Goal: Transaction & Acquisition: Purchase product/service

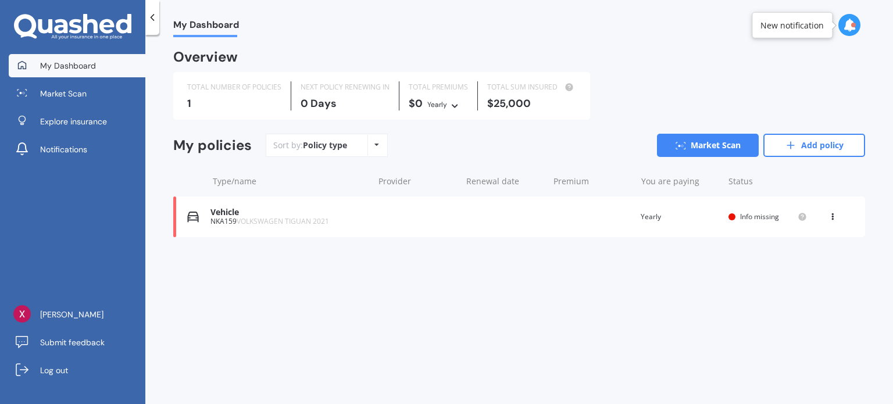
click at [380, 223] on div "Vehicle NKA159 VOLKSWAGEN TIGUAN 2021 Renewal date Premium You are paying Yearl…" at bounding box center [519, 216] width 692 height 41
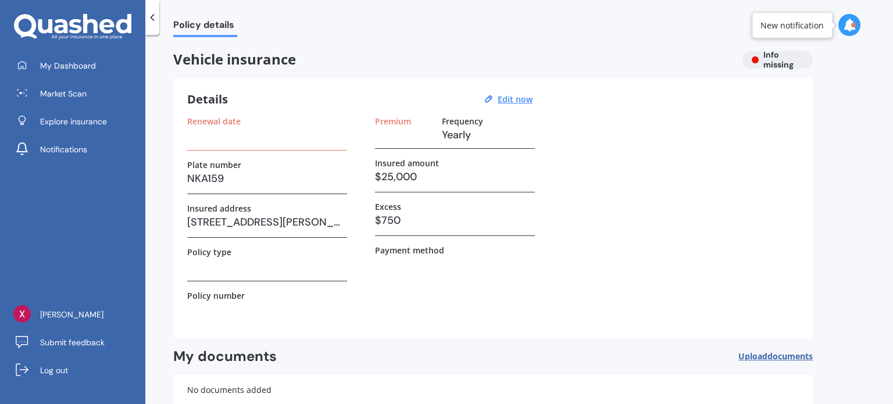
click at [445, 126] on h3 "Yearly" at bounding box center [488, 134] width 93 height 17
click at [392, 119] on label "Premium" at bounding box center [393, 121] width 36 height 10
click at [749, 67] on div "Vehicle insurance Info missing" at bounding box center [492, 59] width 639 height 17
click at [150, 17] on icon at bounding box center [152, 18] width 12 height 12
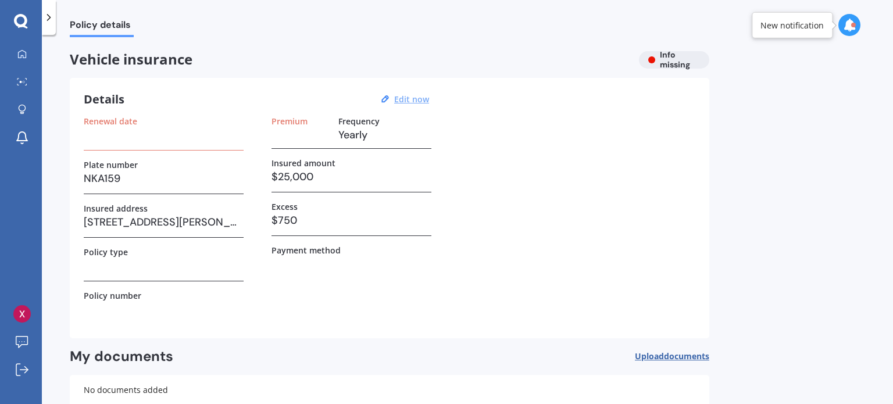
click at [418, 103] on u "Edit now" at bounding box center [411, 99] width 35 height 11
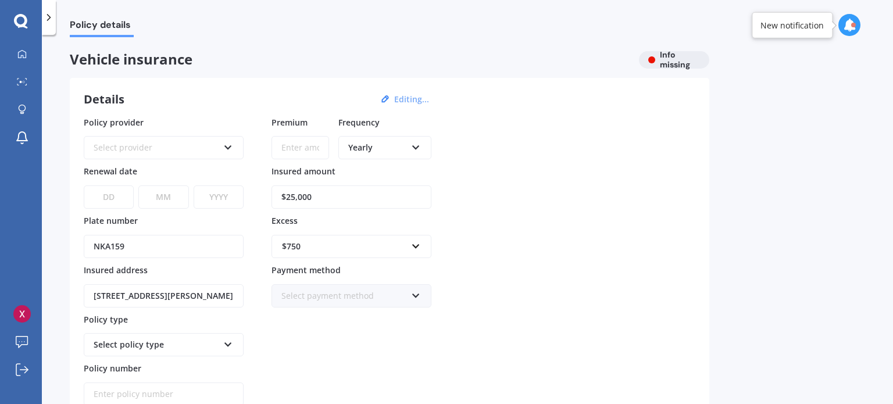
click at [49, 15] on icon at bounding box center [49, 18] width 12 height 12
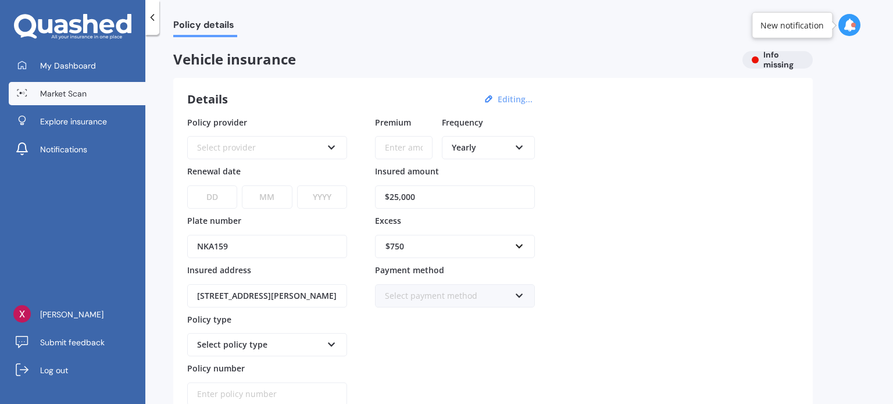
click at [80, 91] on span "Market Scan" at bounding box center [63, 94] width 47 height 12
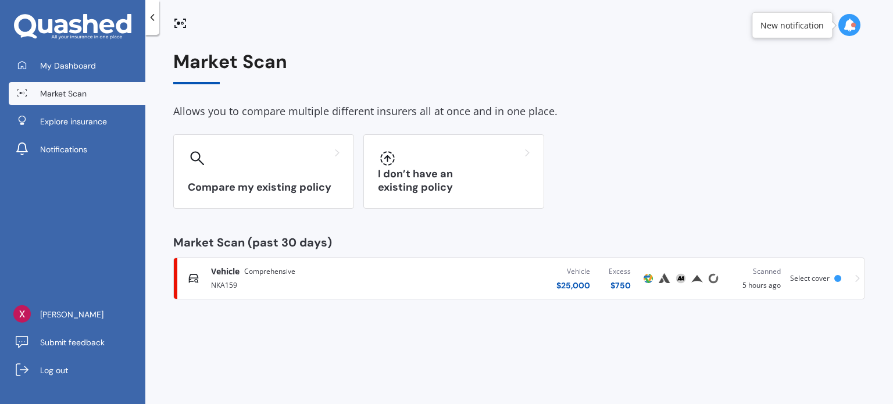
click at [338, 274] on div "Vehicle Comprehensive" at bounding box center [312, 272] width 203 height 12
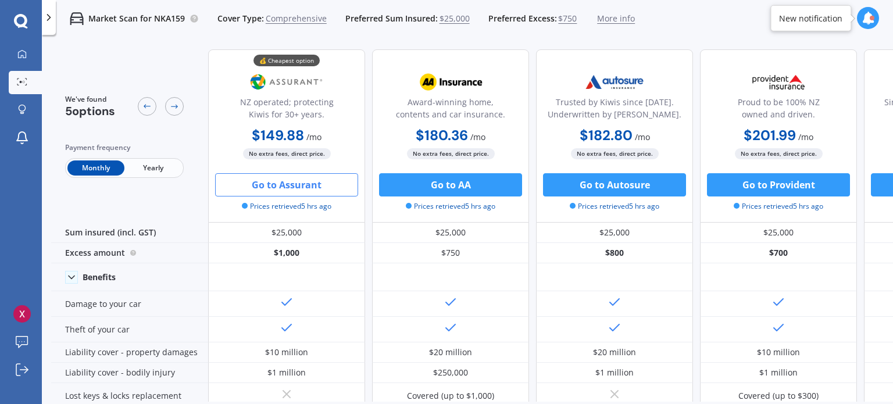
click at [310, 192] on button "Go to Assurant" at bounding box center [286, 184] width 143 height 23
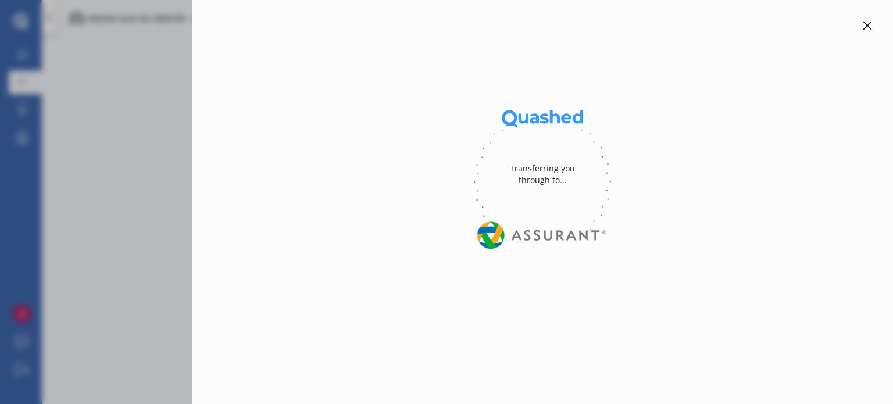
select select "Monthly"
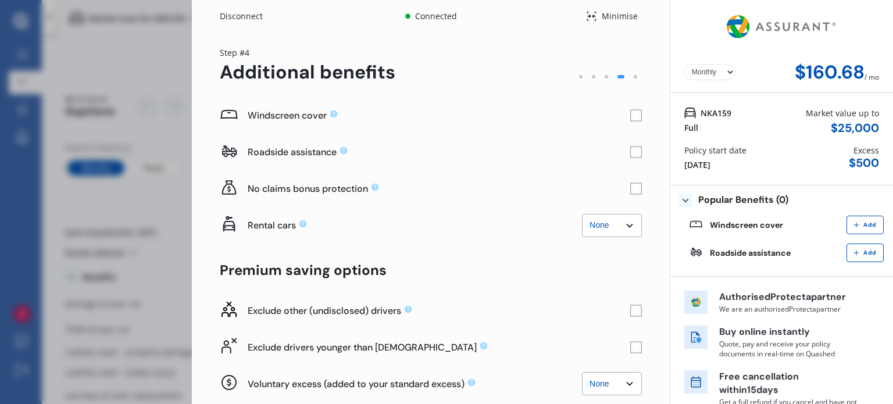
scroll to position [79, 0]
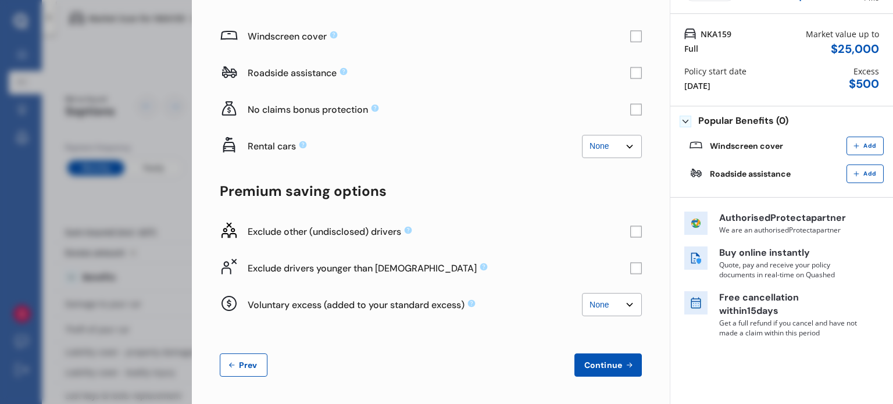
click at [230, 364] on icon at bounding box center [231, 365] width 5 height 5
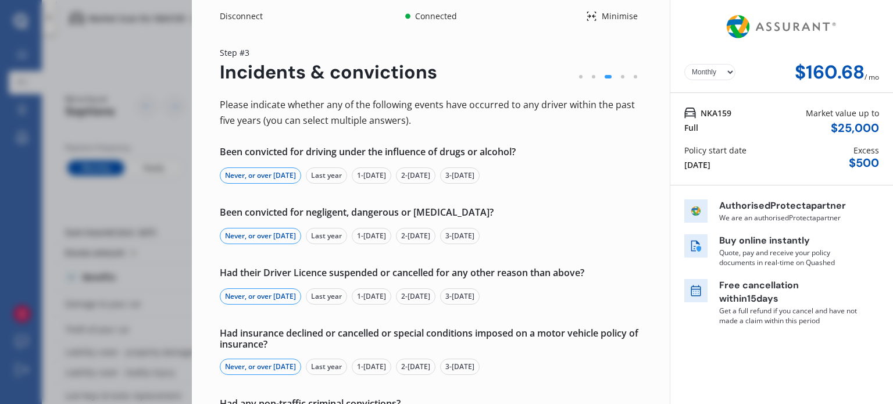
scroll to position [166, 0]
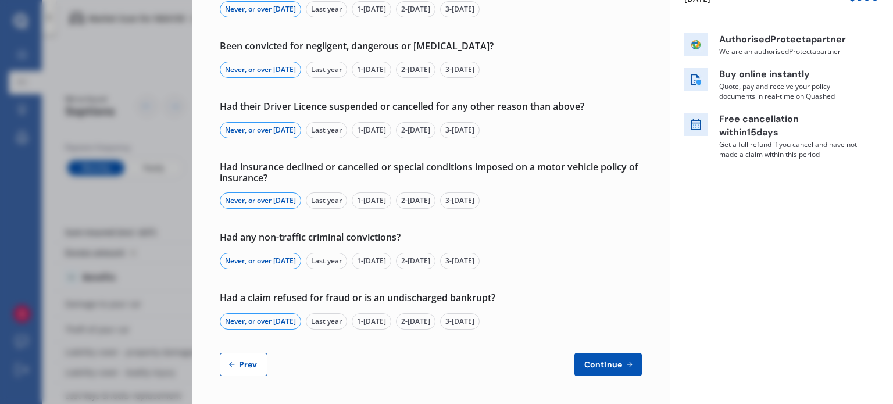
click at [238, 355] on button "Prev" at bounding box center [244, 364] width 48 height 23
select select "Mr"
select select "17"
select select "01"
select select "1999"
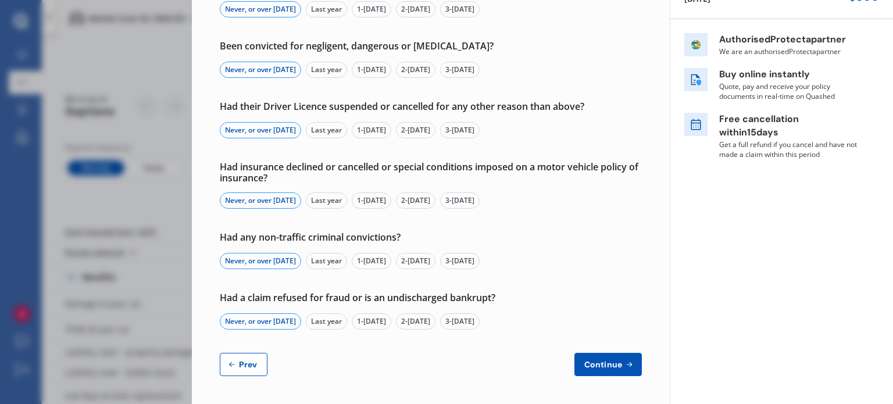
select select "restricted"
select select "more than 4 years"
select select "New Zealand"
select select "Miss"
select select "30"
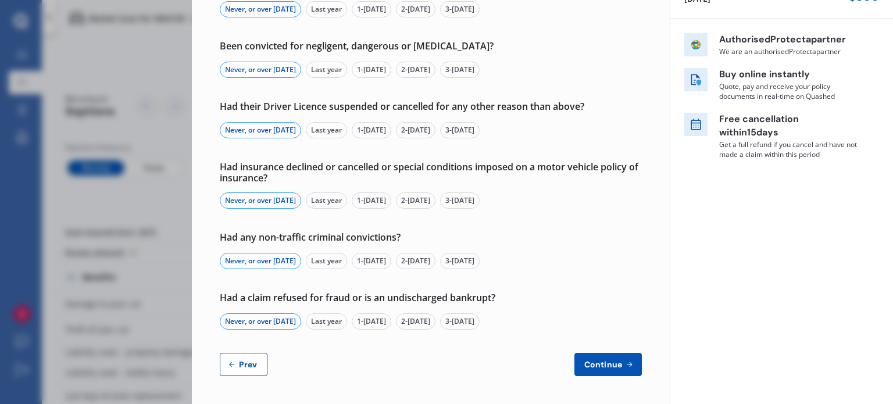
select select "01"
select select "1999"
select select "full"
select select "more than 4 years"
select select "New Zealand"
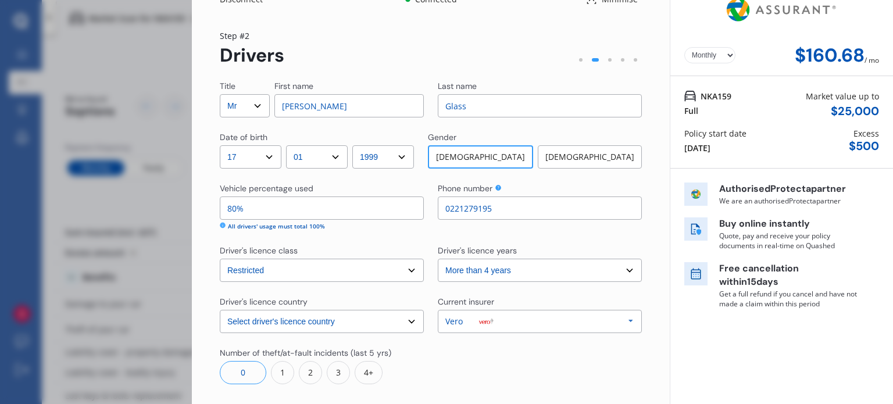
scroll to position [0, 0]
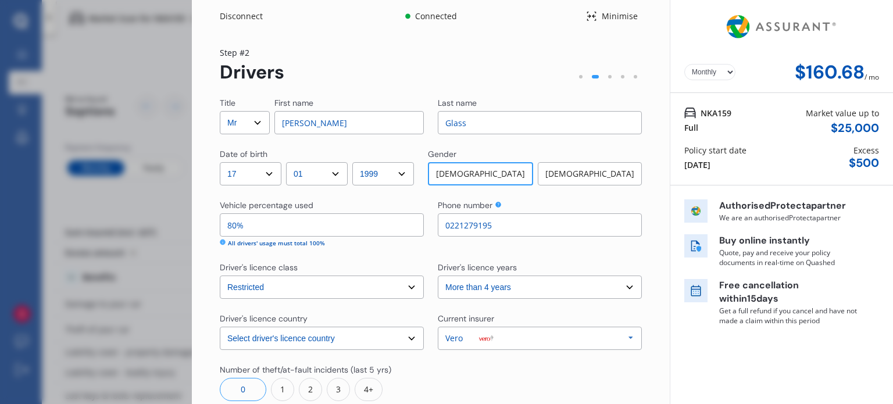
click at [221, 242] on icon at bounding box center [223, 242] width 6 height 6
click at [453, 287] on select "Select driver's licence years Less than 1 year 1-2 years 2-4 years More than 4 …" at bounding box center [540, 287] width 204 height 23
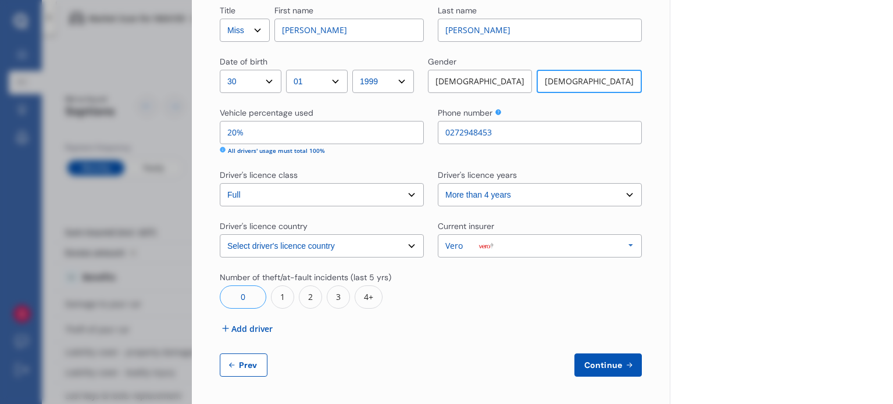
scroll to position [456, 0]
click at [611, 362] on span "Continue" at bounding box center [603, 364] width 42 height 9
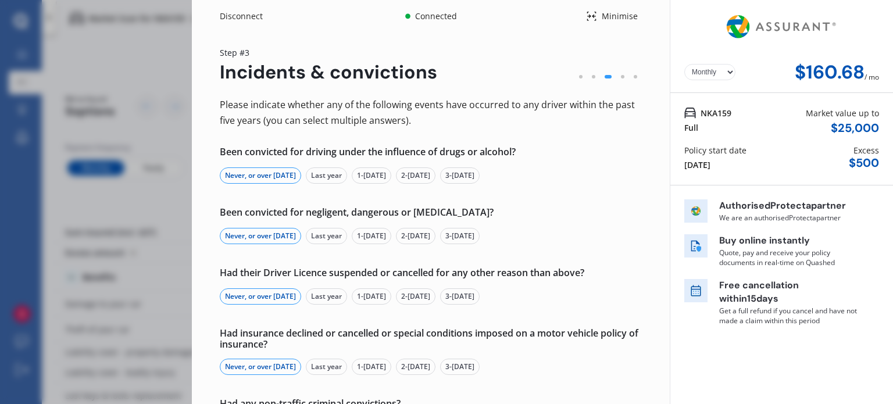
scroll to position [166, 0]
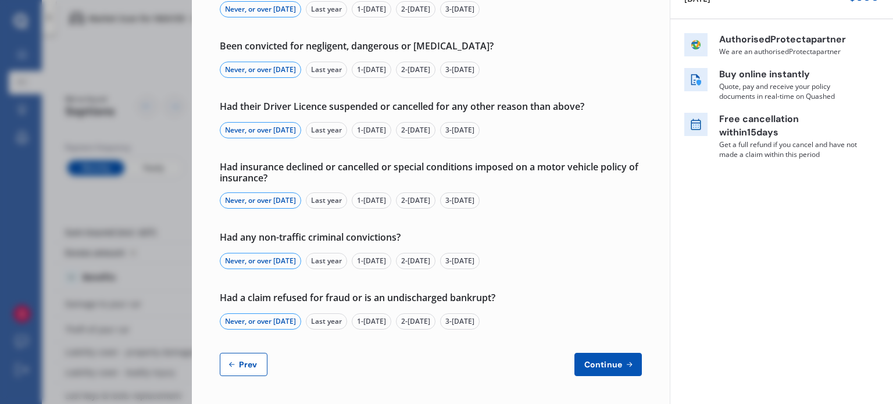
click at [598, 370] on button "Continue" at bounding box center [607, 364] width 67 height 23
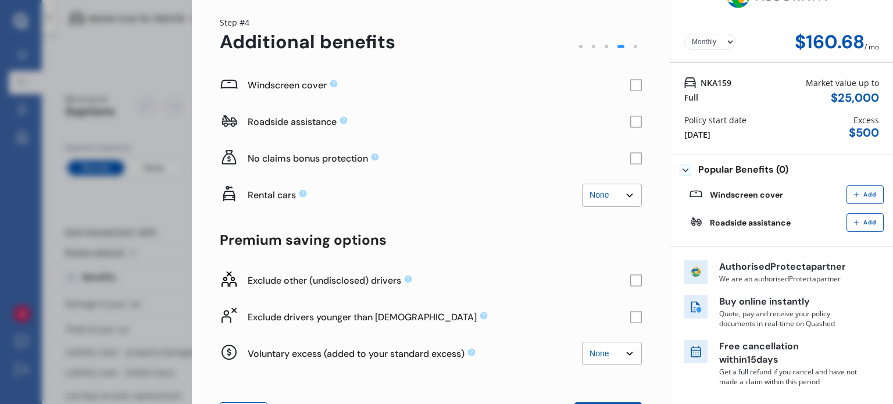
scroll to position [58, 0]
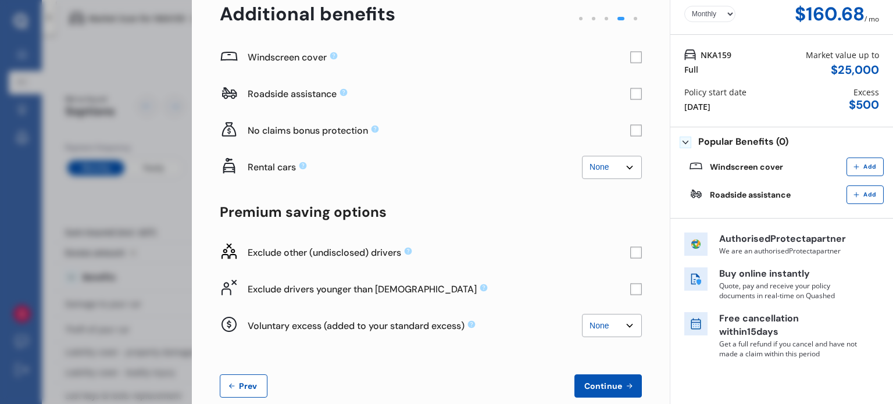
click at [630, 255] on rect at bounding box center [636, 252] width 12 height 12
click at [632, 255] on icon at bounding box center [636, 253] width 8 height 6
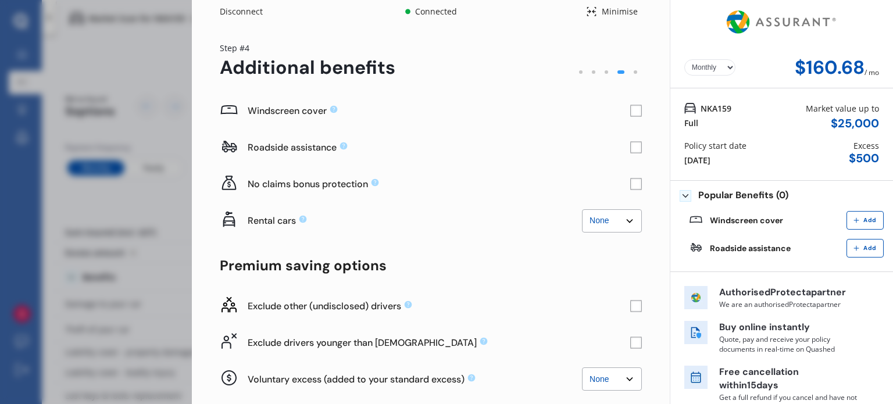
scroll to position [0, 0]
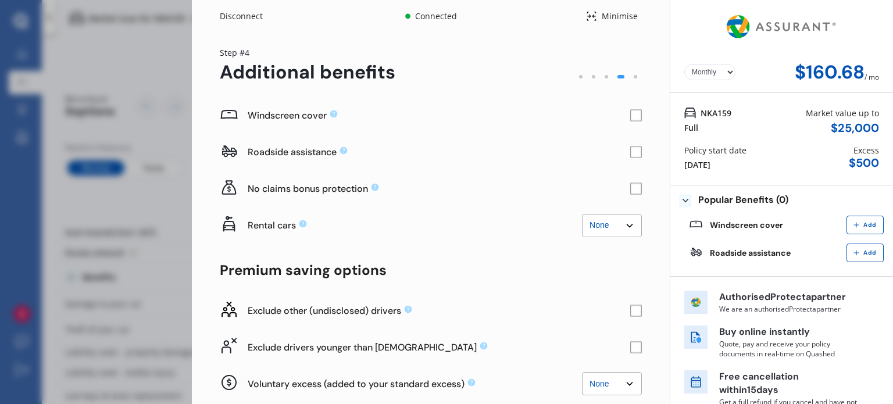
click at [713, 153] on div "Policy start date" at bounding box center [715, 150] width 62 height 12
click at [732, 150] on div "Policy start date" at bounding box center [715, 150] width 62 height 12
click at [728, 162] on div "Policy start date 18 Aug 2025" at bounding box center [715, 157] width 62 height 27
click at [713, 74] on select "Yearly Monthly" at bounding box center [709, 72] width 51 height 16
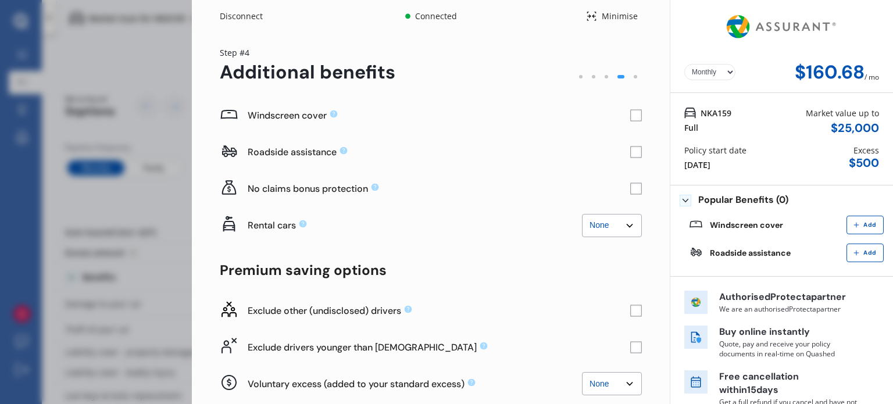
drag, startPoint x: 713, startPoint y: 74, endPoint x: 638, endPoint y: 142, distance: 101.2
click at [713, 74] on select "Yearly Monthly" at bounding box center [709, 72] width 51 height 16
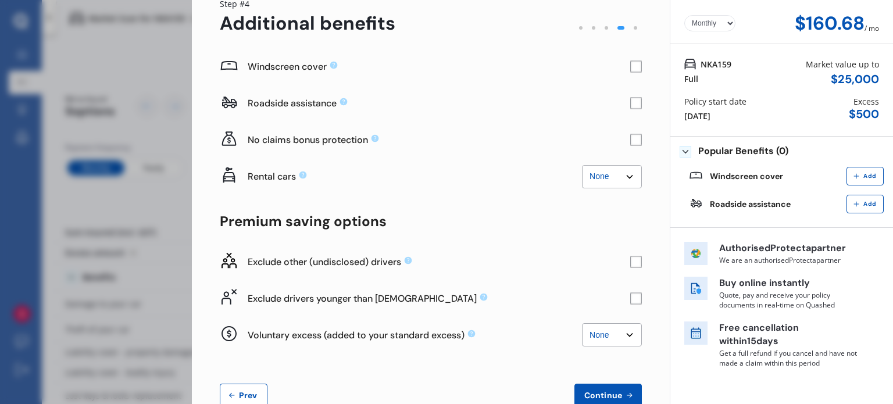
scroll to position [79, 0]
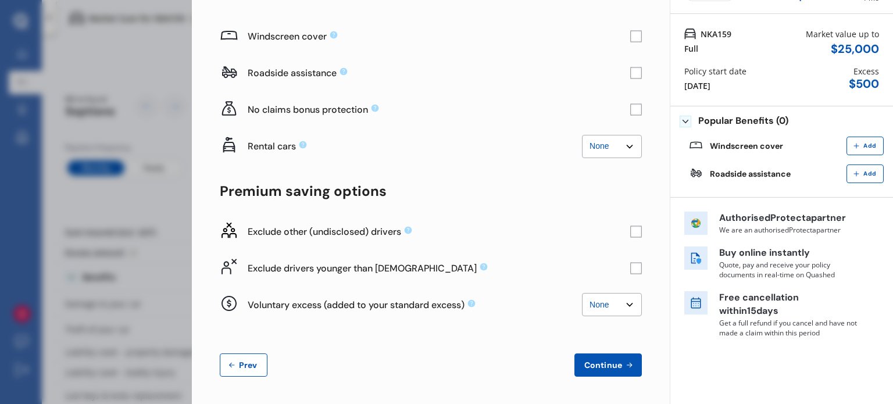
click at [235, 369] on button "Prev" at bounding box center [244, 364] width 48 height 23
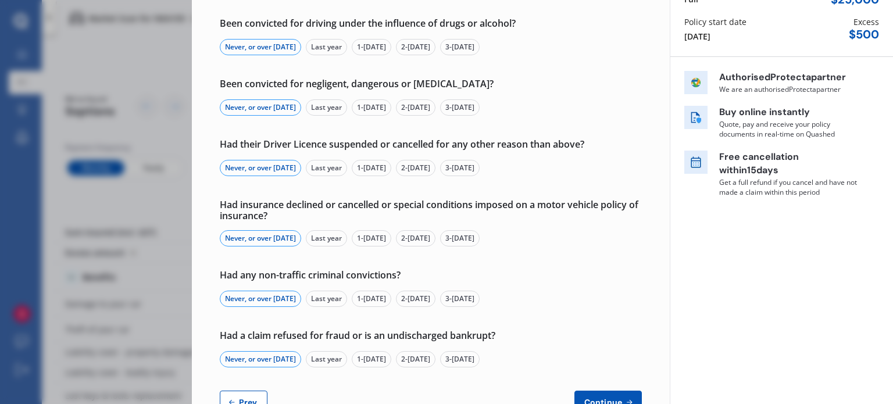
scroll to position [166, 0]
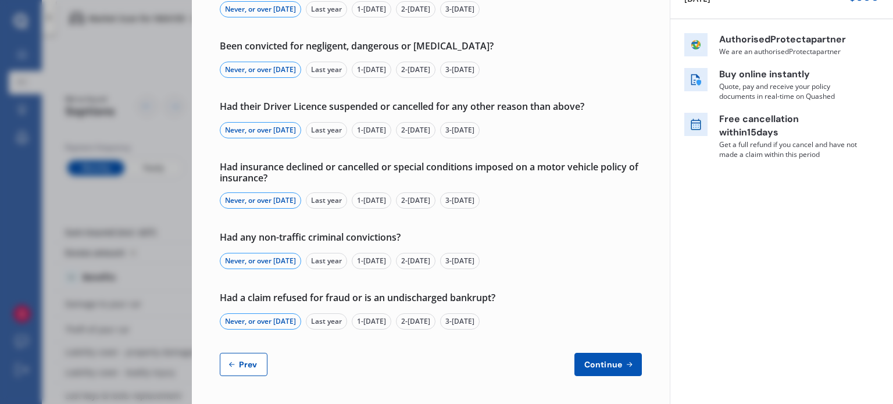
click at [245, 373] on button "Prev" at bounding box center [244, 364] width 48 height 23
select select "Mr"
select select "17"
select select "01"
select select "1999"
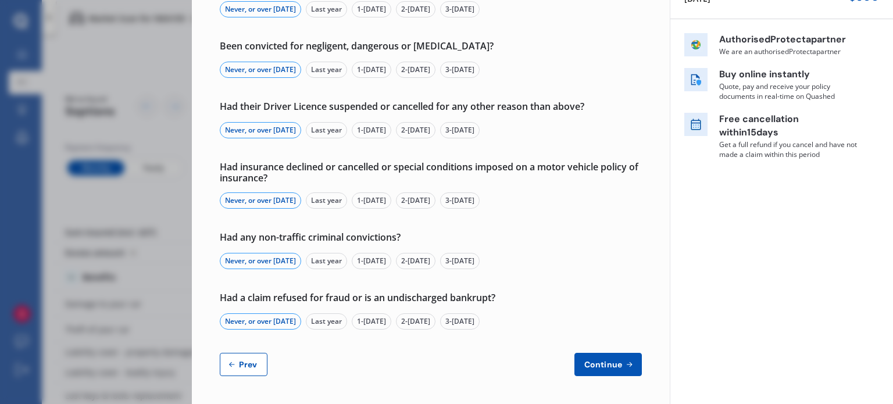
select select "restricted"
select select "more than 4 years"
select select "New Zealand"
select select "Miss"
select select "30"
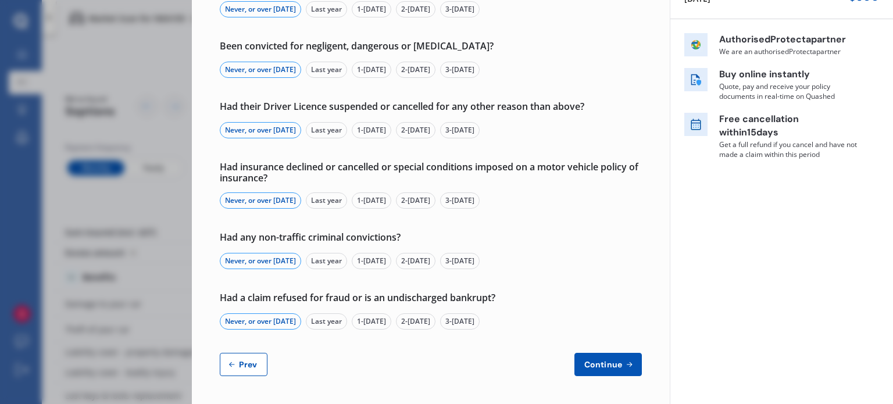
select select "01"
select select "1999"
select select "full"
select select "more than 4 years"
select select "New Zealand"
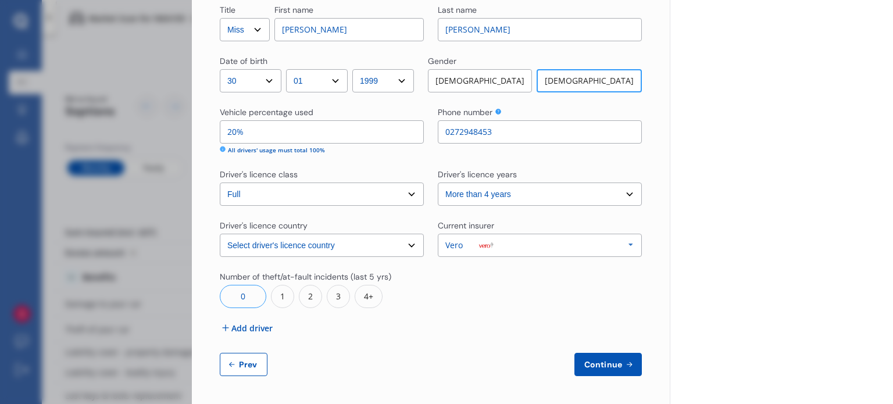
click at [239, 365] on span "Prev" at bounding box center [248, 364] width 23 height 9
select select "full"
select select "0"
select select "On own property"
select select "Auckland City"
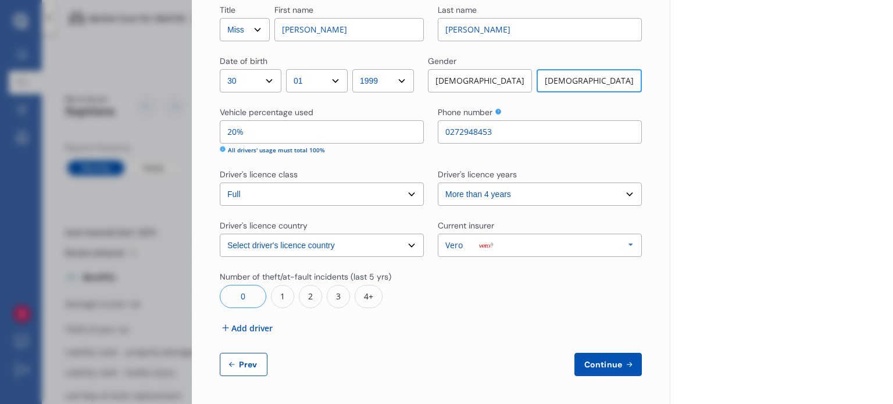
select select "20000"
select select "VOLKSWAGEN"
select select "TIGUAN"
select select "PETROL TURBO"
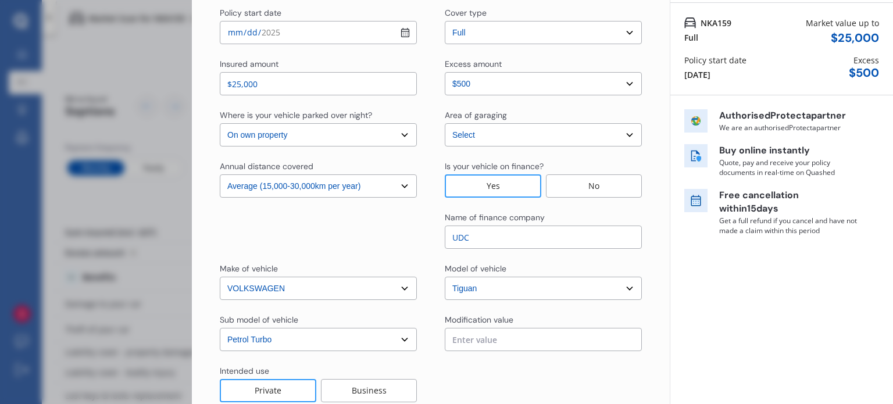
scroll to position [0, 0]
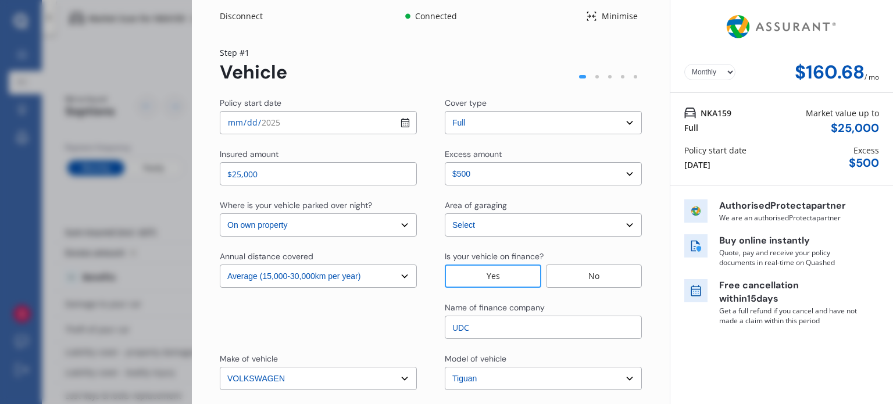
click at [497, 174] on select "Select excess amount $500 $1,000 $1,500" at bounding box center [543, 173] width 197 height 23
click at [445, 162] on select "Select excess amount $500 $1,000 $1,500" at bounding box center [543, 173] width 197 height 23
drag, startPoint x: 502, startPoint y: 169, endPoint x: 494, endPoint y: 183, distance: 16.7
click at [502, 169] on select "Select excess amount $500 $1,000 $1,500" at bounding box center [543, 173] width 197 height 23
click at [445, 162] on select "Select excess amount $500 $1,000 $1,500" at bounding box center [543, 173] width 197 height 23
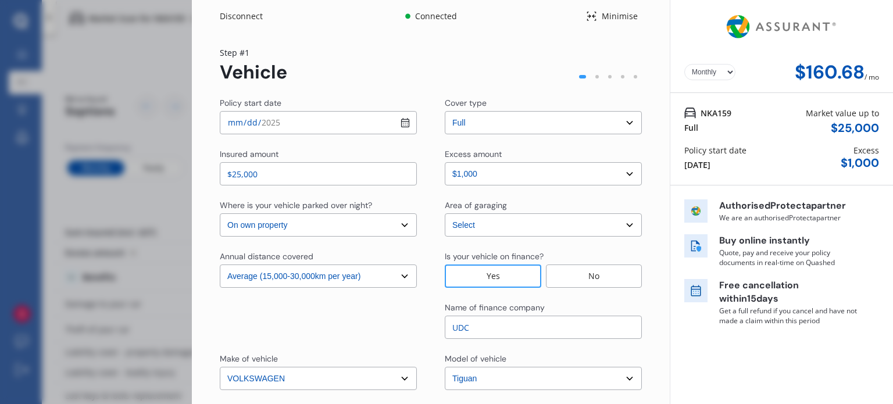
click at [484, 176] on select "Select excess amount $500 $1,000 $1,500" at bounding box center [543, 173] width 197 height 23
click at [445, 162] on select "Select excess amount $500 $1,000 $1,500" at bounding box center [543, 173] width 197 height 23
click at [482, 176] on select "Select excess amount $500 $1,000 $1,500" at bounding box center [543, 173] width 197 height 23
select select "0"
click at [445, 162] on select "Select excess amount $500 $1,000 $1,500" at bounding box center [543, 173] width 197 height 23
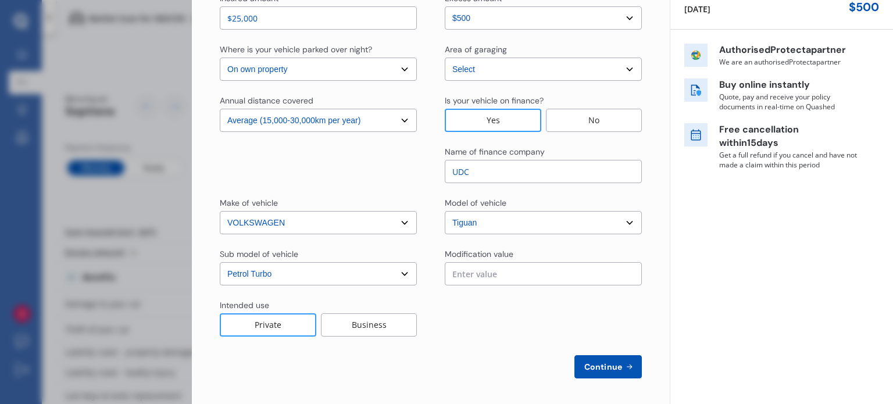
scroll to position [158, 0]
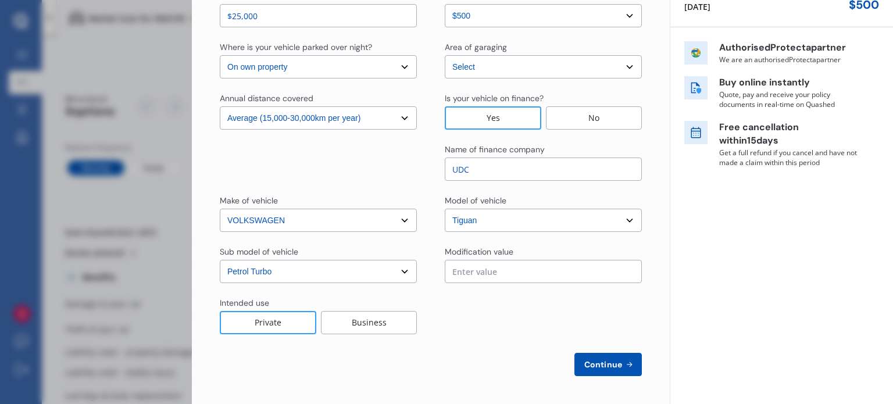
click at [585, 364] on span "Continue" at bounding box center [603, 364] width 42 height 9
select select "Mr"
select select "17"
select select "01"
select select "1999"
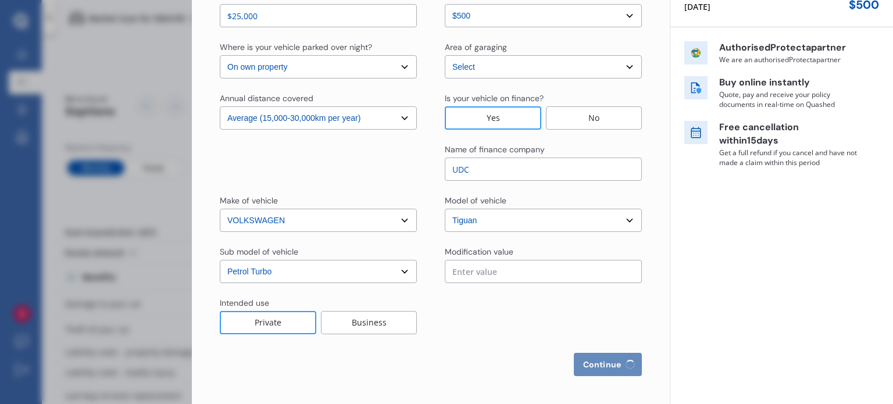
select select "restricted"
select select "more than 4 years"
select select "New Zealand"
select select "Miss"
select select "30"
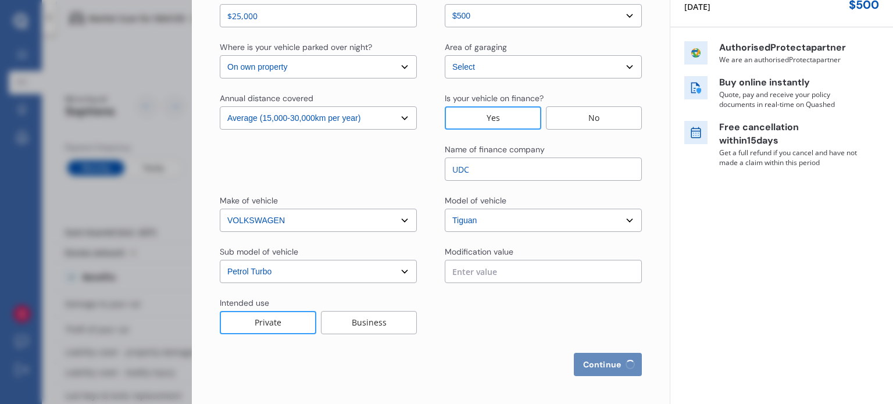
select select "01"
select select "1999"
select select "full"
select select "more than 4 years"
select select "New Zealand"
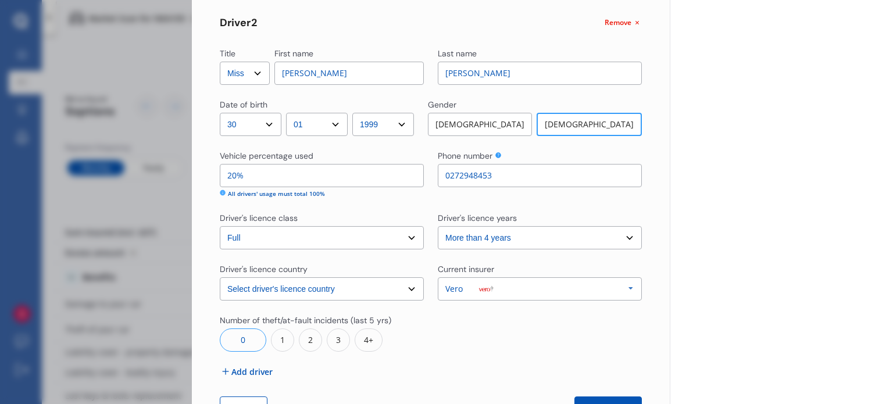
scroll to position [456, 0]
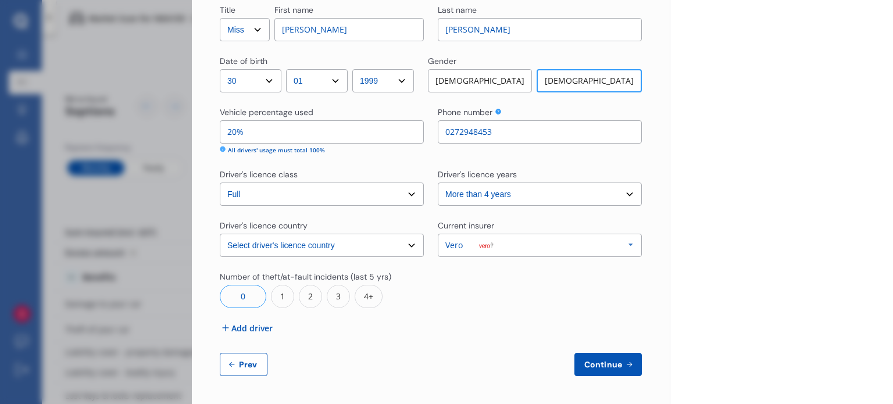
click at [598, 353] on button "Continue" at bounding box center [607, 364] width 67 height 23
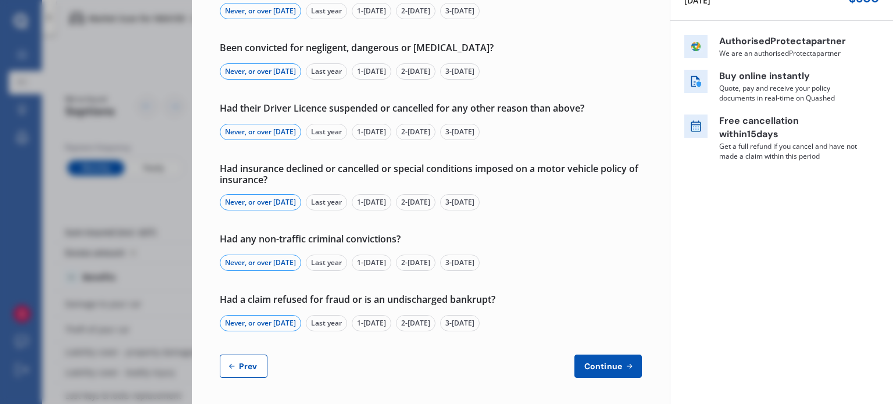
scroll to position [166, 0]
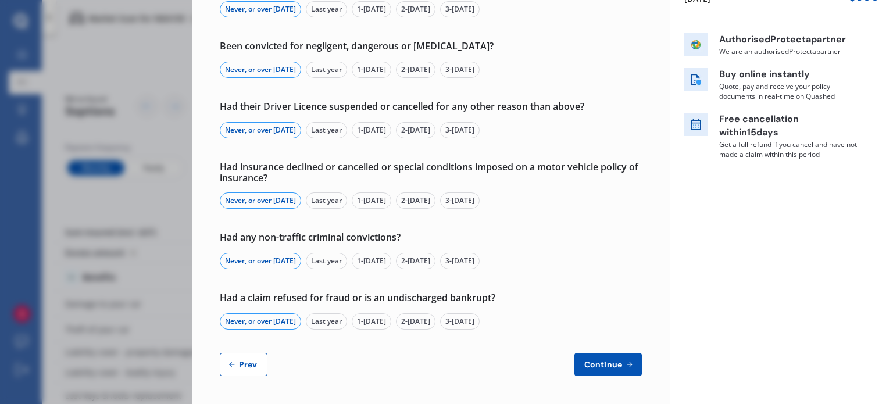
click at [585, 367] on span "Continue" at bounding box center [603, 364] width 42 height 9
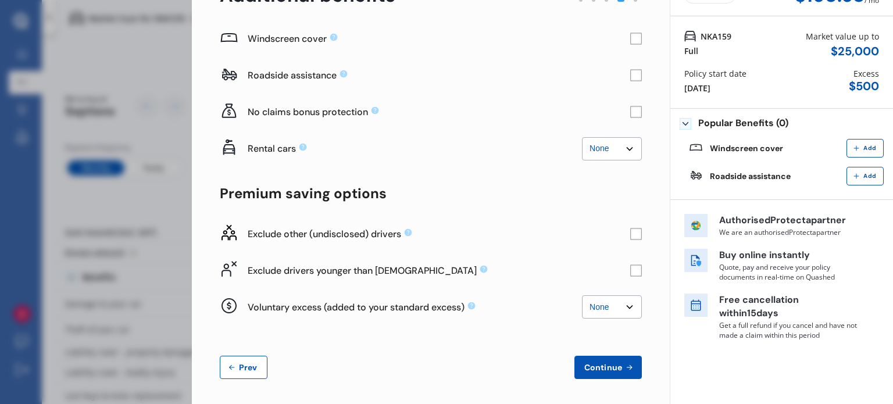
scroll to position [79, 0]
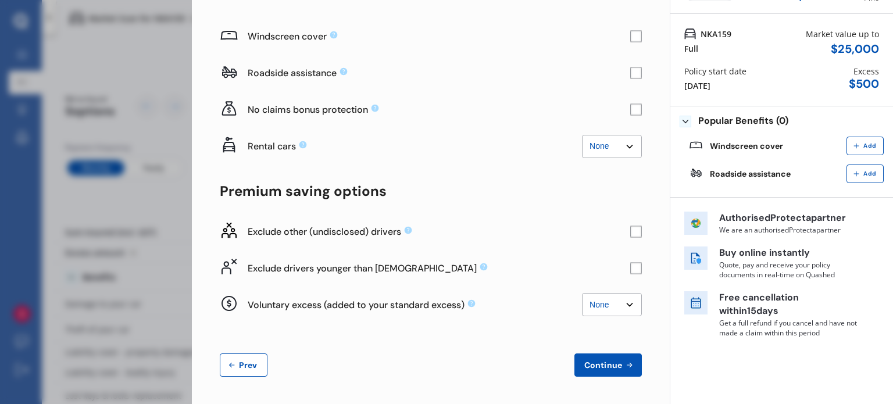
click at [252, 376] on button "Prev" at bounding box center [244, 364] width 48 height 23
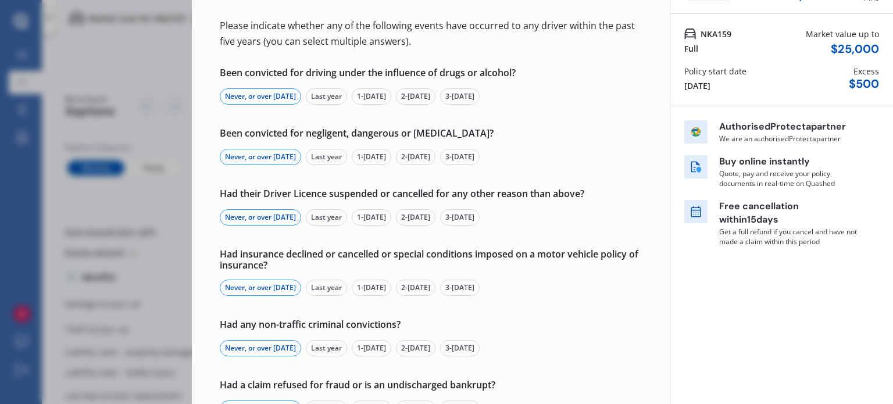
scroll to position [166, 0]
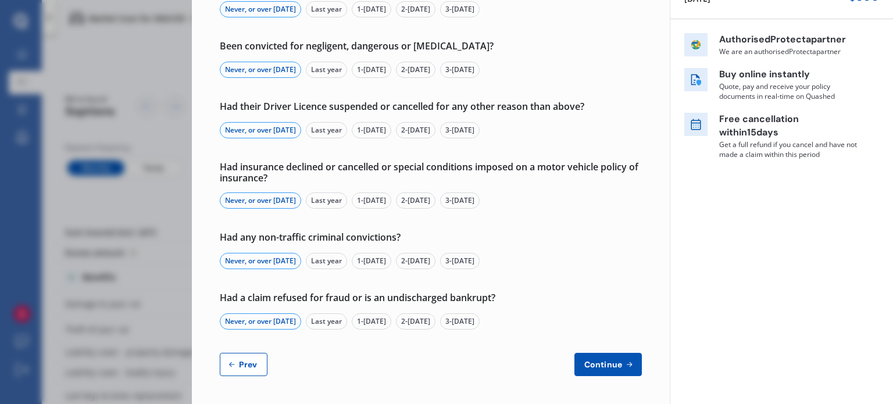
click at [263, 363] on button "Prev" at bounding box center [244, 364] width 48 height 23
select select "Mr"
select select "17"
select select "01"
select select "1999"
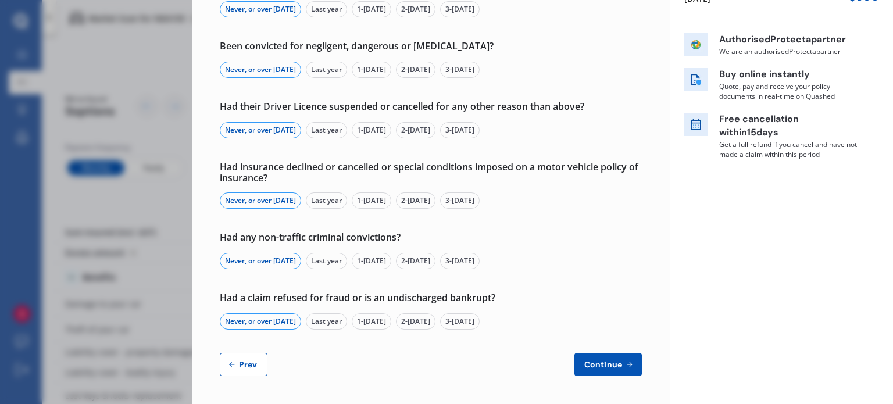
select select "restricted"
select select "more than 4 years"
select select "New Zealand"
select select "Miss"
select select "30"
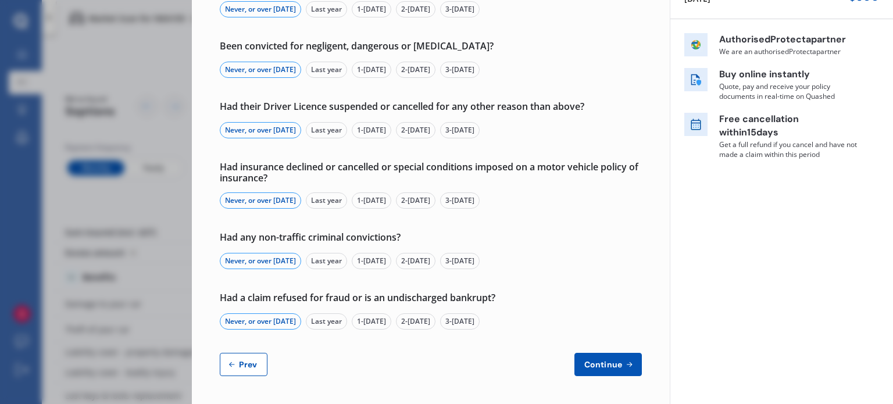
select select "01"
select select "1999"
select select "full"
select select "more than 4 years"
select select "New Zealand"
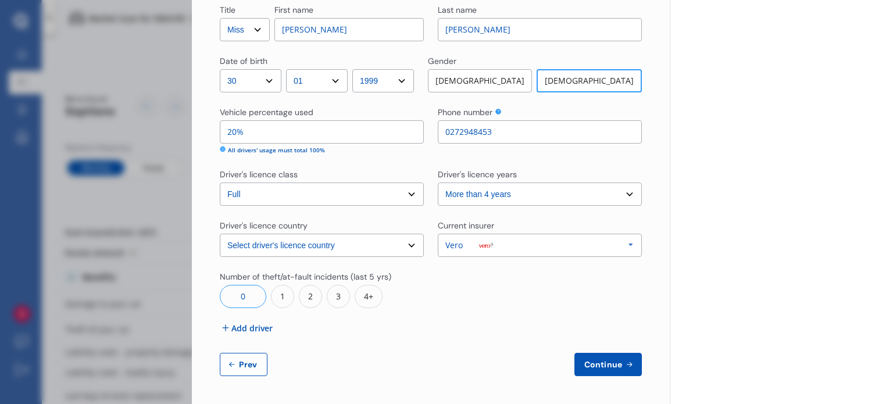
click at [249, 355] on button "Prev" at bounding box center [244, 364] width 48 height 23
select select "full"
select select "0"
select select "On own property"
select select "Auckland City"
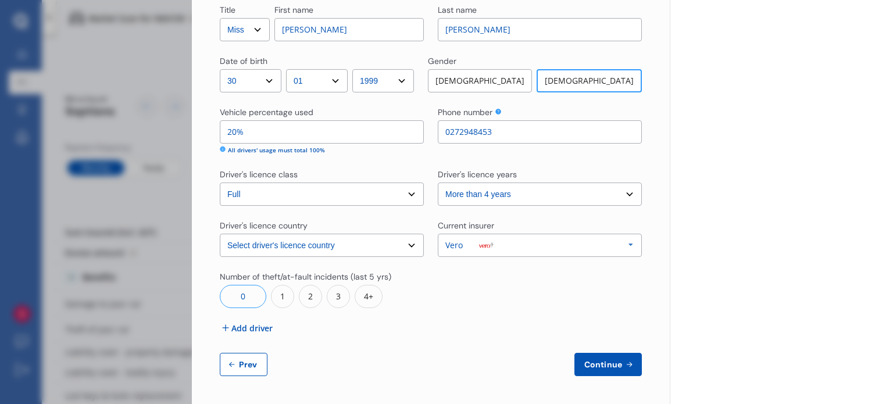
select select "20000"
select select "VOLKSWAGEN"
select select "TIGUAN"
select select "PETROL TURBO"
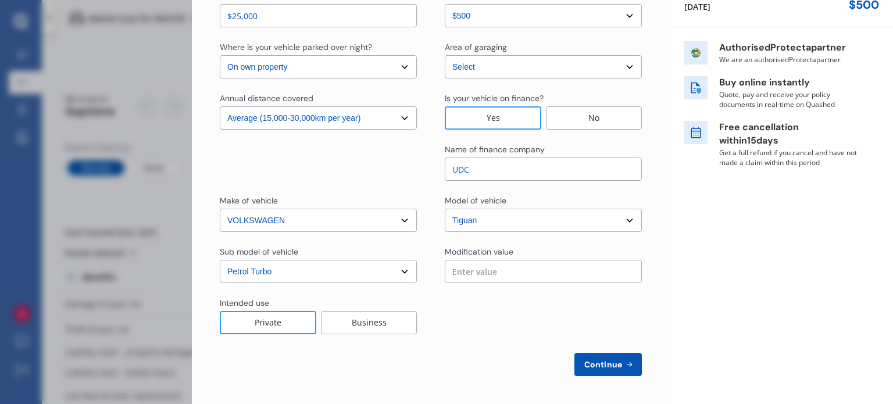
scroll to position [0, 0]
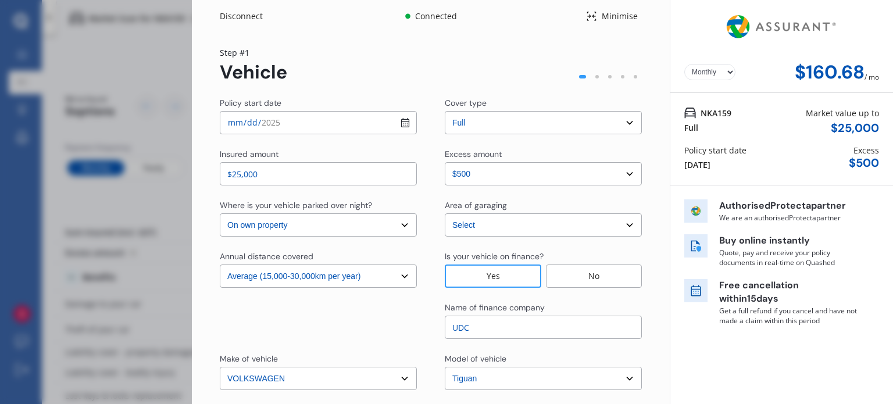
click at [307, 125] on input "2025-08-18" at bounding box center [318, 122] width 197 height 23
click at [336, 61] on div "Step # 1 Vehicle" at bounding box center [431, 65] width 422 height 37
click at [409, 126] on input "2025-08-20" at bounding box center [318, 122] width 197 height 23
type input "2025-08-19"
click at [383, 60] on div "Step # 1 Vehicle" at bounding box center [431, 65] width 422 height 37
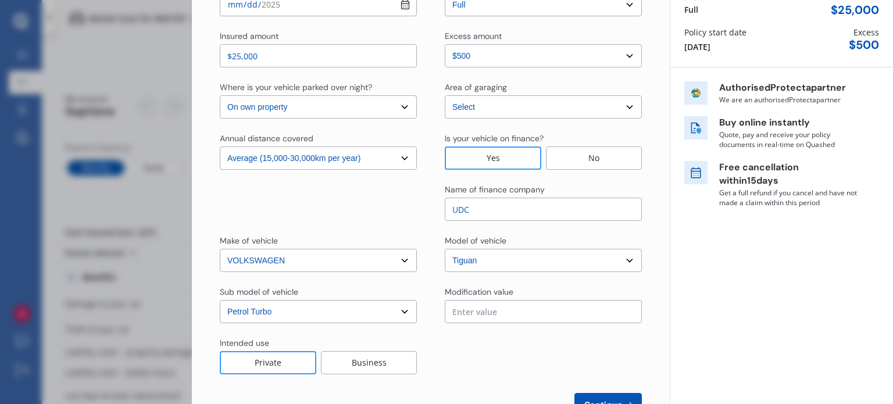
scroll to position [158, 0]
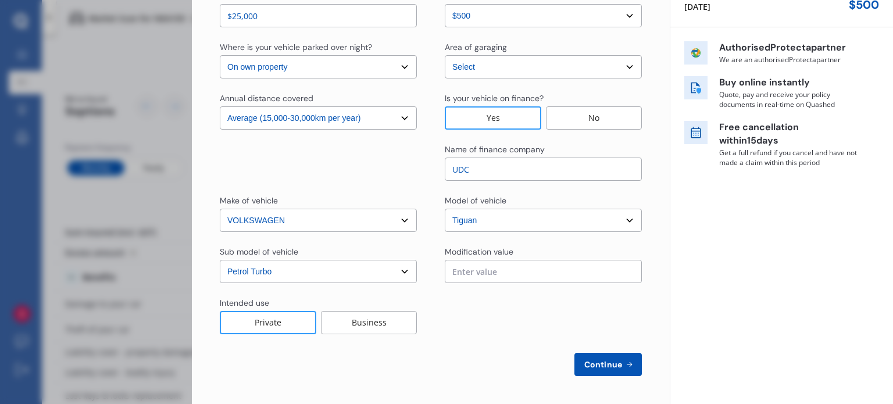
click at [610, 352] on div "Policy start date 2025-08-19 Cover type Select cover type 3rd Party Full Insure…" at bounding box center [431, 157] width 422 height 437
click at [610, 358] on button "Continue" at bounding box center [607, 364] width 67 height 23
click at [514, 67] on select "Select Auckland City Auckland West Country / Rodney / Gulf Islands Bay Of Plent…" at bounding box center [543, 66] width 197 height 23
select select "Mr"
select select "17"
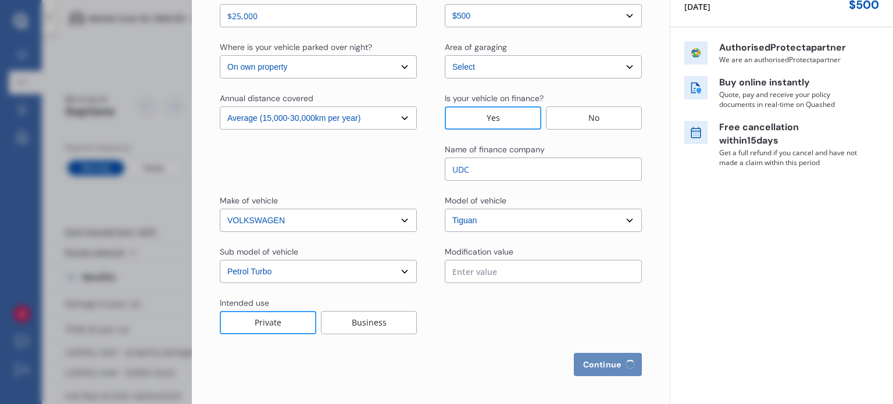
select select "01"
select select "1999"
select select "restricted"
select select "more than 4 years"
select select "New Zealand"
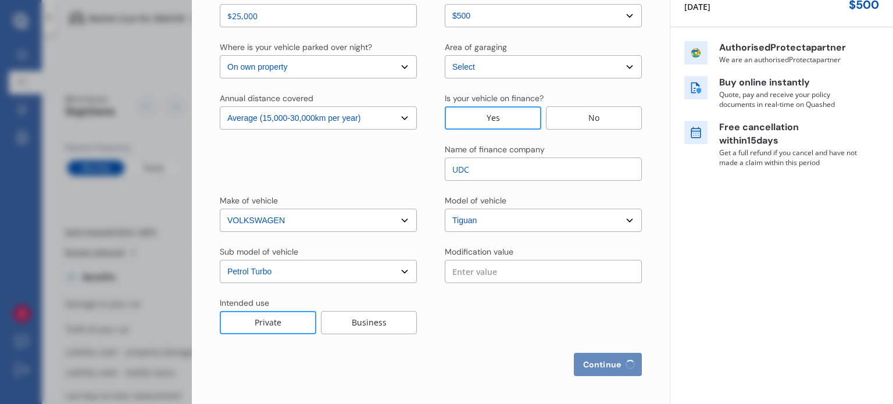
select select "Miss"
select select "30"
select select "01"
select select "1999"
select select "full"
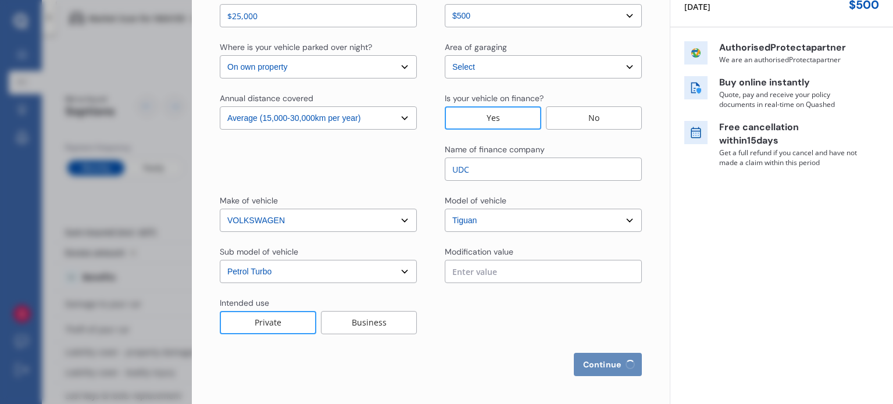
select select "more than 4 years"
select select "New Zealand"
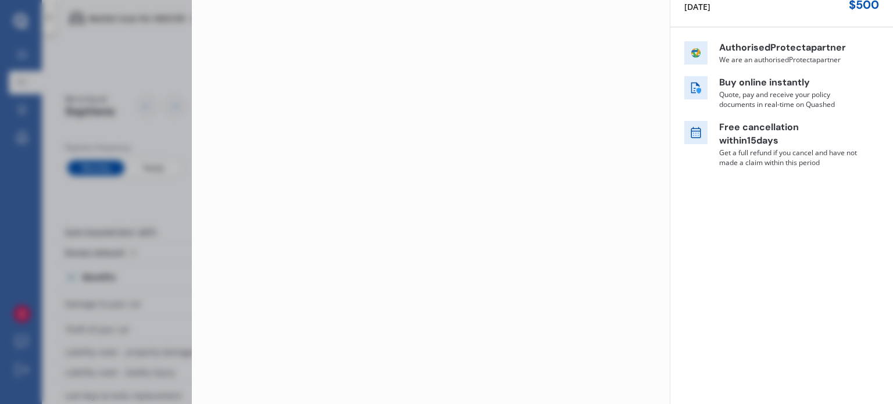
scroll to position [0, 0]
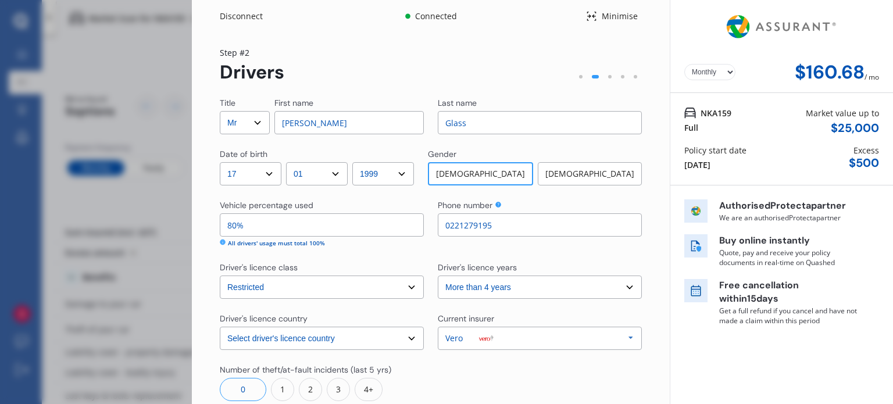
click at [377, 67] on div "Step # 2 Drivers" at bounding box center [431, 65] width 422 height 37
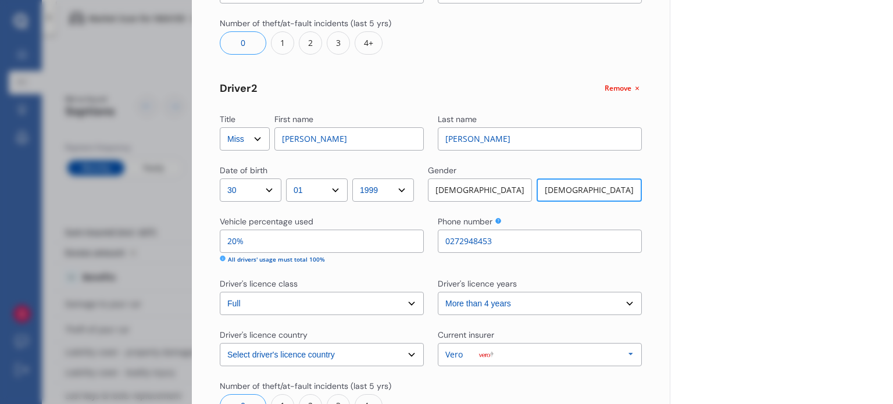
scroll to position [456, 0]
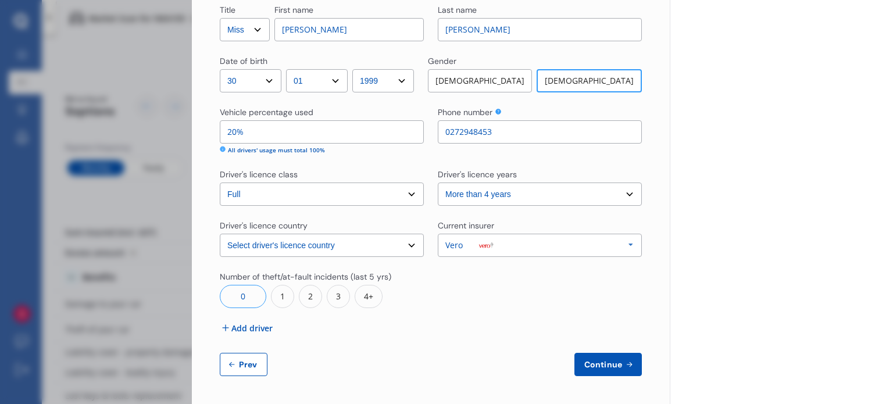
click at [241, 346] on div "Title Select Mr Mrs Miss Ms Dr First name Xavier Last name Glass Date of birth …" at bounding box center [431, 8] width 422 height 735
click at [255, 362] on span "Prev" at bounding box center [248, 364] width 23 height 9
select select "full"
select select "0"
select select "On own property"
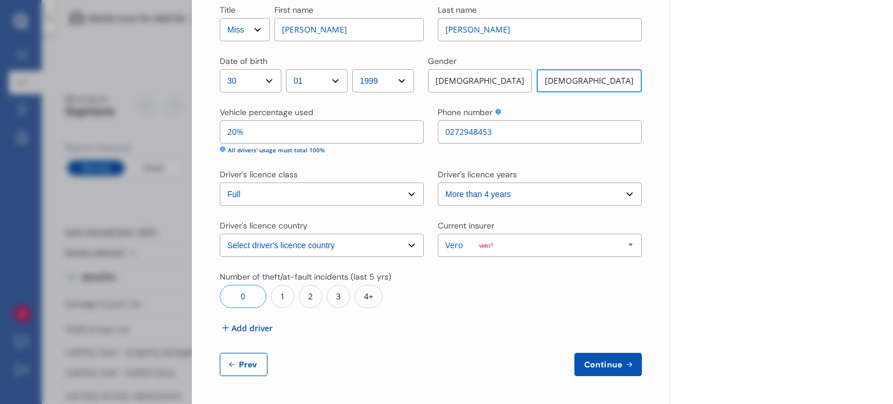
select select "Auckland City"
select select "20000"
select select "VOLKSWAGEN"
select select "TIGUAN"
select select "PETROL TURBO"
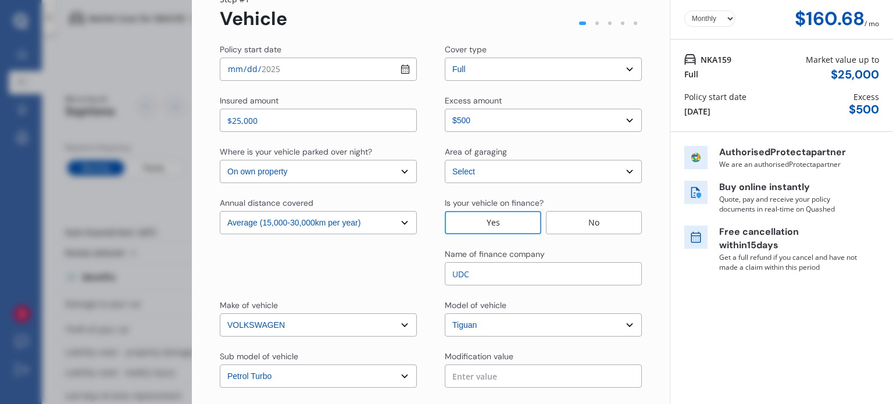
scroll to position [0, 0]
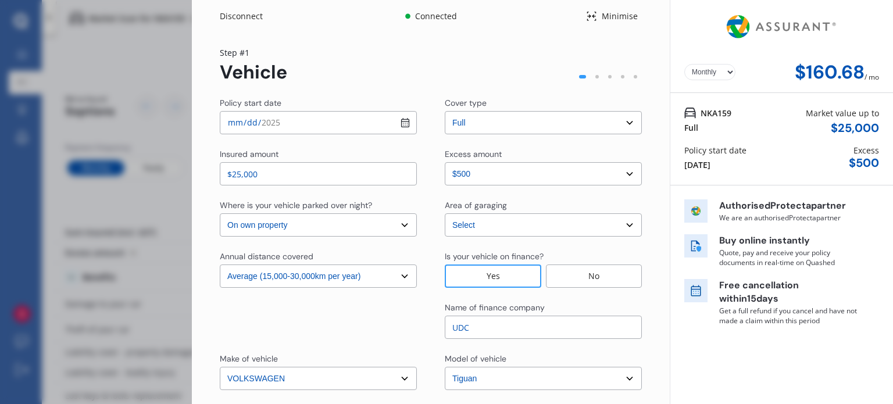
click at [314, 220] on select "Select In a garage On own property On street or road" at bounding box center [318, 224] width 197 height 23
click at [220, 213] on select "Select In a garage On own property On street or road" at bounding box center [318, 224] width 197 height 23
click at [483, 228] on select "Select Auckland City Auckland West Country / Rodney / Gulf Islands Bay Of Plent…" at bounding box center [543, 224] width 197 height 23
click at [484, 228] on select "Select Auckland City Auckland West Country / Rodney / Gulf Islands Bay Of Plent…" at bounding box center [543, 224] width 197 height 23
click at [485, 228] on select "Select Auckland City Auckland West Country / Rodney / Gulf Islands Bay Of Plent…" at bounding box center [543, 224] width 197 height 23
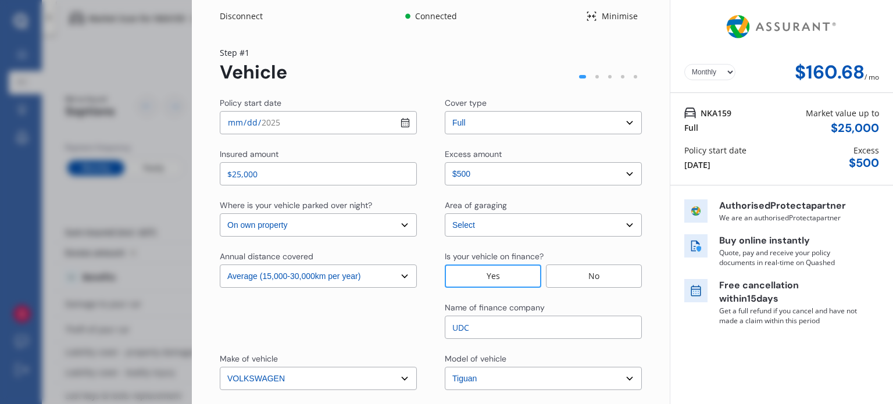
click at [485, 228] on select "Select Auckland City Auckland West Country / Rodney / Gulf Islands Bay Of Plent…" at bounding box center [543, 224] width 197 height 23
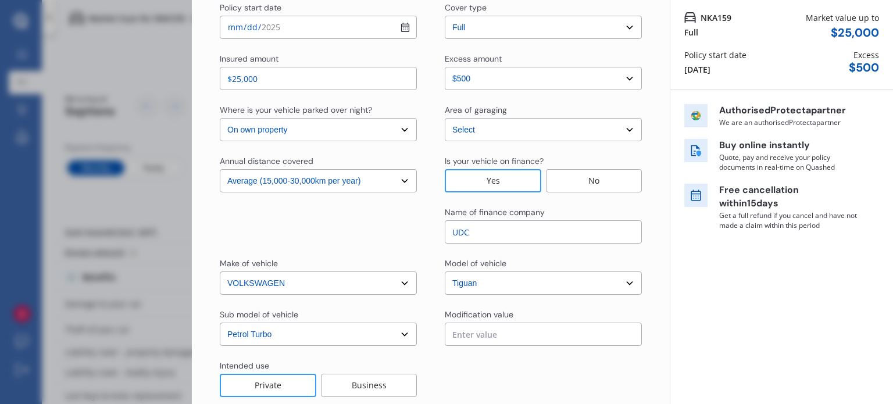
scroll to position [158, 0]
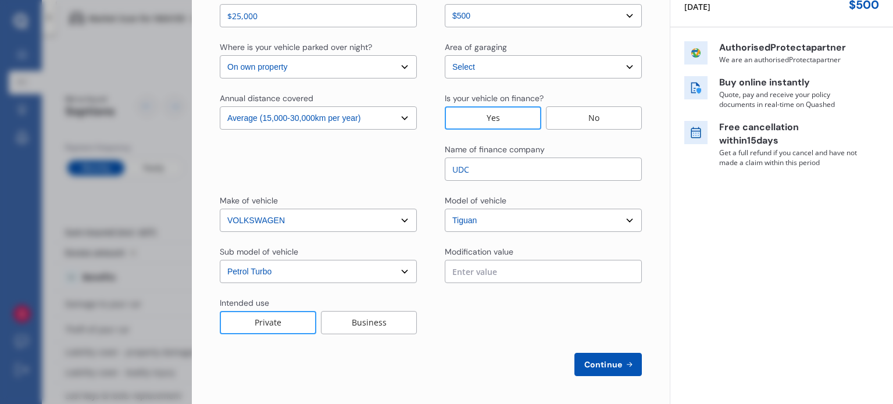
click at [595, 360] on span "Continue" at bounding box center [603, 364] width 42 height 9
select select "Mr"
select select "17"
select select "01"
select select "1999"
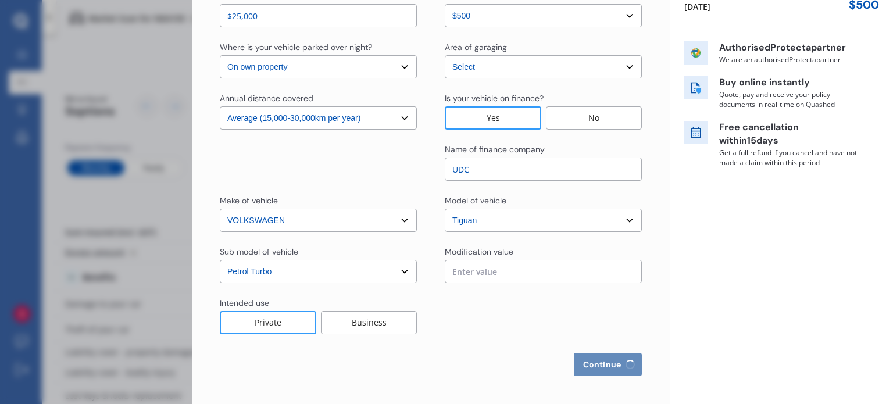
select select "restricted"
select select "more than 4 years"
select select "New Zealand"
select select "Miss"
select select "30"
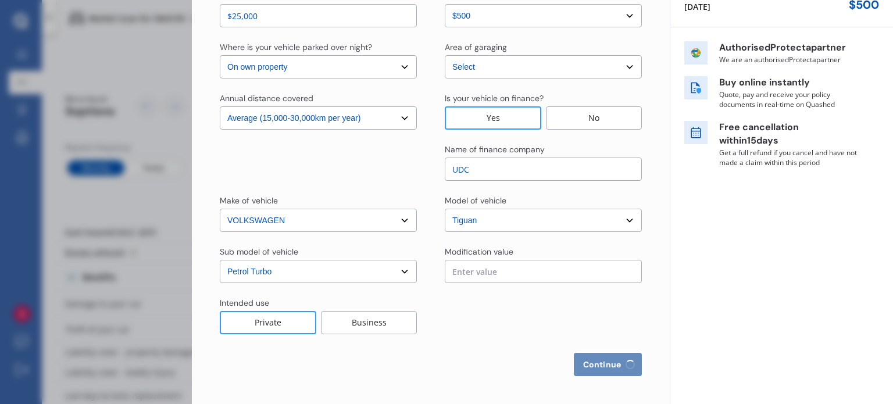
select select "01"
select select "1999"
select select "full"
select select "more than 4 years"
select select "New Zealand"
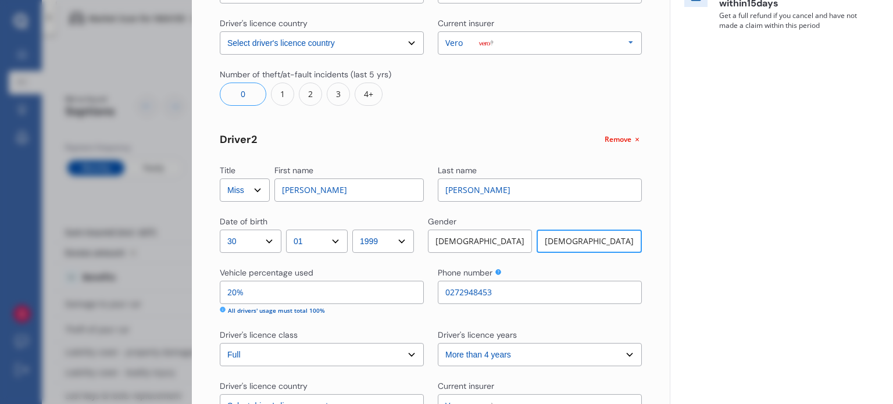
scroll to position [456, 0]
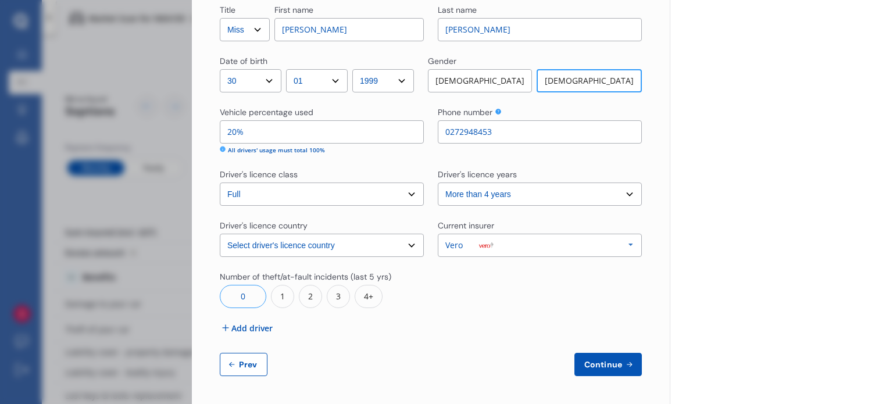
click at [595, 364] on span "Continue" at bounding box center [603, 364] width 42 height 9
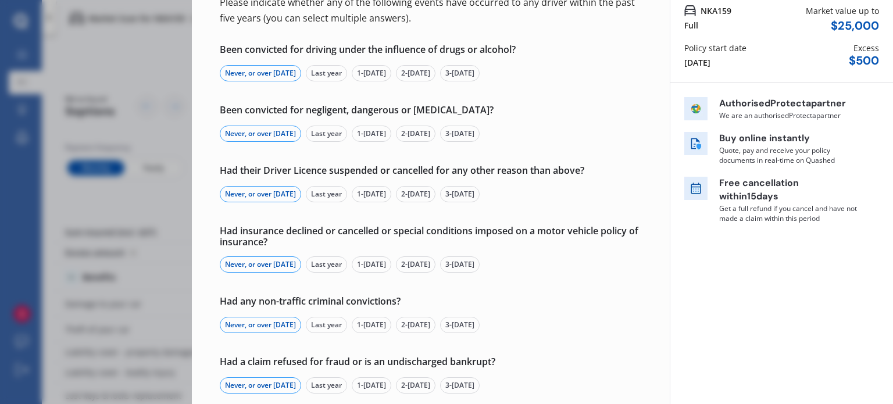
scroll to position [166, 0]
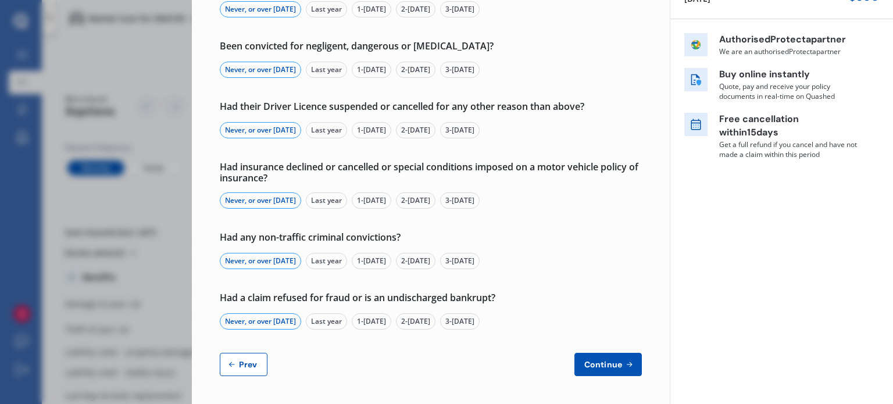
click at [599, 359] on button "Continue" at bounding box center [607, 364] width 67 height 23
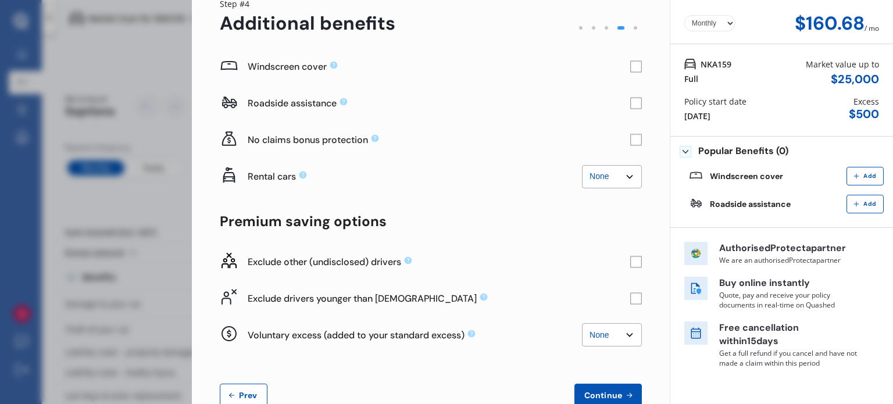
scroll to position [79, 0]
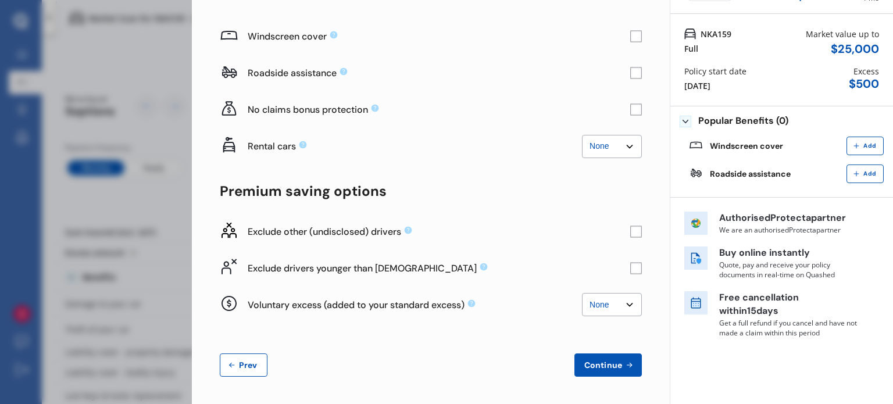
click at [610, 371] on button "Continue" at bounding box center [607, 364] width 67 height 23
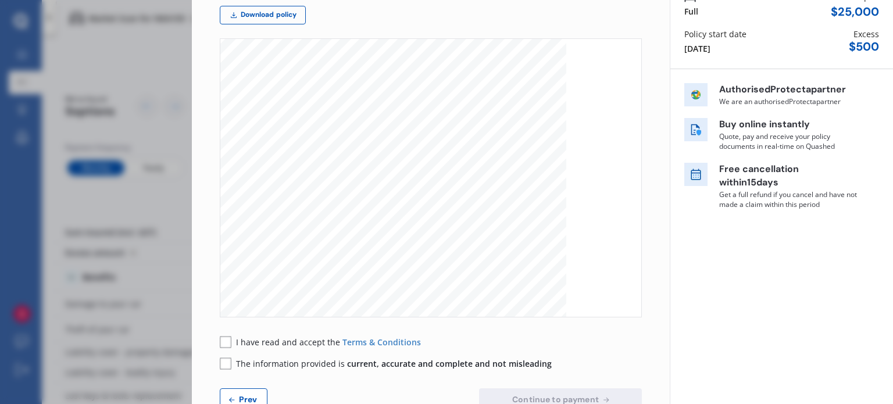
scroll to position [3081, 0]
click at [226, 339] on rect at bounding box center [226, 342] width 12 height 12
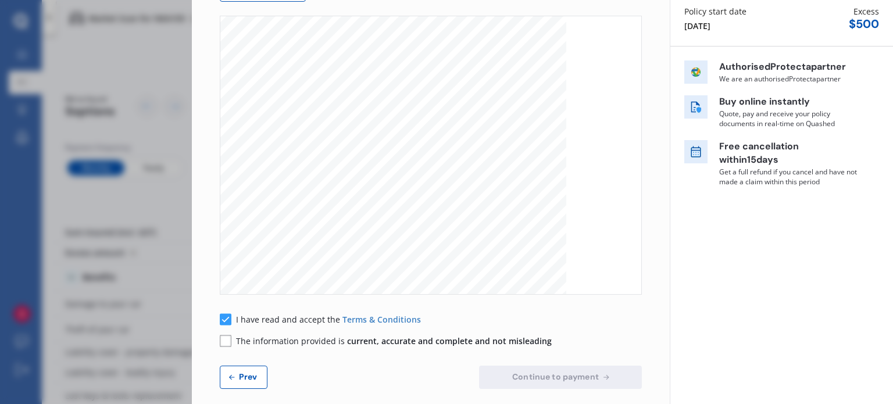
scroll to position [151, 0]
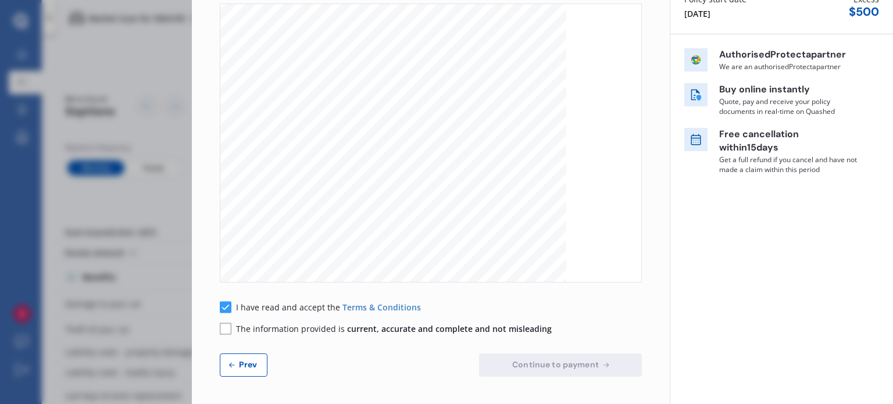
click at [222, 330] on rect at bounding box center [226, 329] width 12 height 12
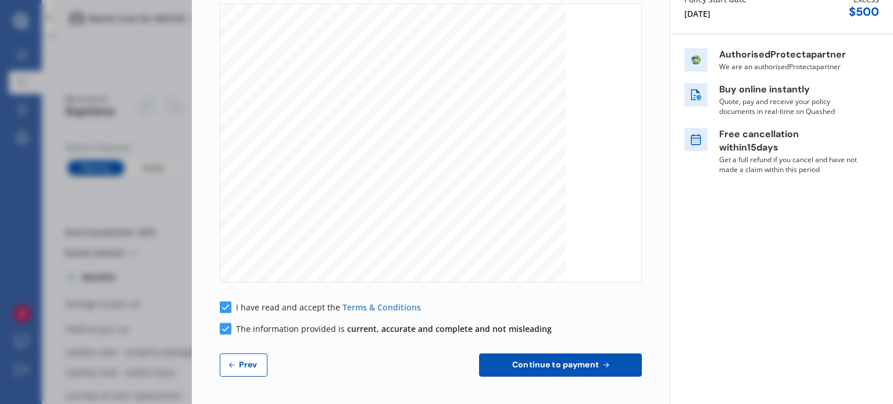
click at [533, 361] on span "Continue to payment" at bounding box center [555, 364] width 91 height 9
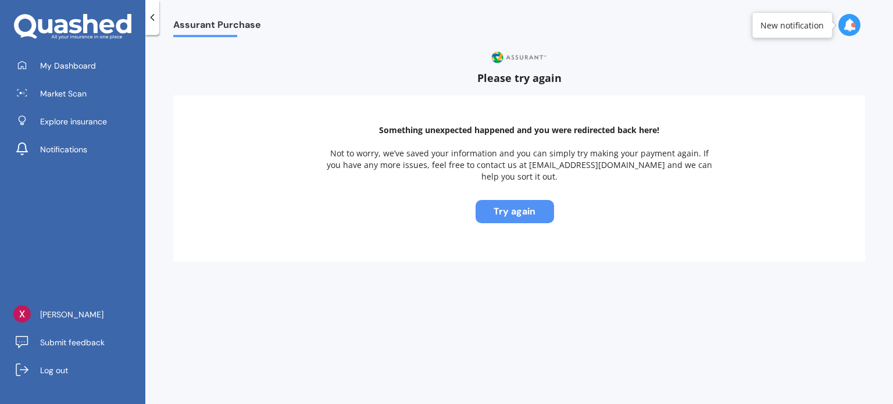
click at [513, 203] on button "Try again" at bounding box center [515, 211] width 78 height 23
